Goal: Task Accomplishment & Management: Use online tool/utility

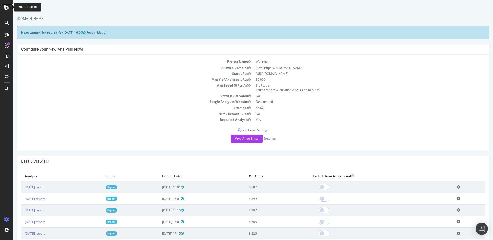
click at [4, 5] on div at bounding box center [7, 7] width 12 height 6
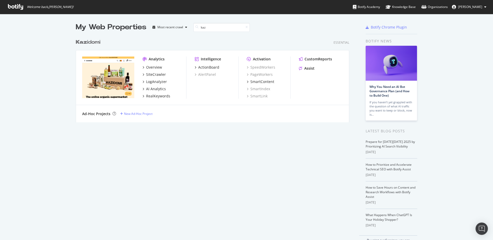
scroll to position [86, 274]
type input "kaz"
click at [94, 41] on div "Kaz idomi" at bounding box center [88, 42] width 25 height 7
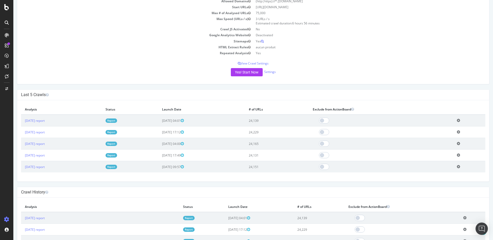
scroll to position [62, 0]
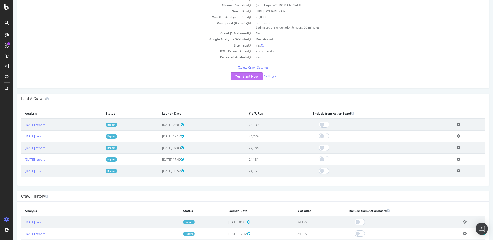
click at [243, 78] on button "Yes! Start Now" at bounding box center [247, 76] width 32 height 8
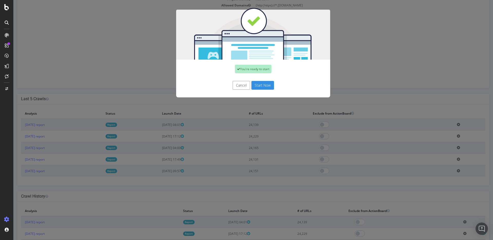
click at [261, 86] on button "Start Now" at bounding box center [263, 85] width 23 height 9
